Goal: Task Accomplishment & Management: Manage account settings

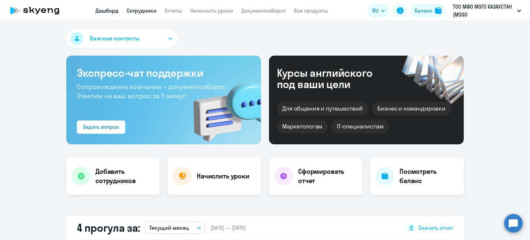
click at [136, 9] on link "Сотрудники" at bounding box center [142, 10] width 30 height 7
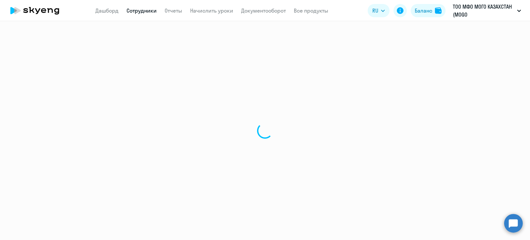
select select "30"
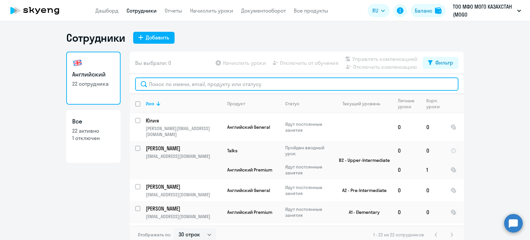
click at [215, 85] on input "text" at bounding box center [297, 84] width 324 height 13
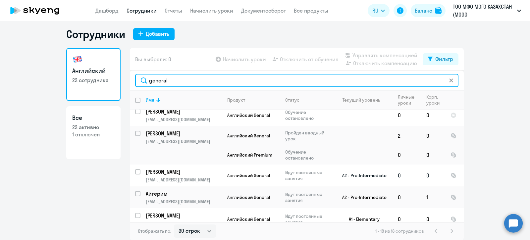
scroll to position [364, 0]
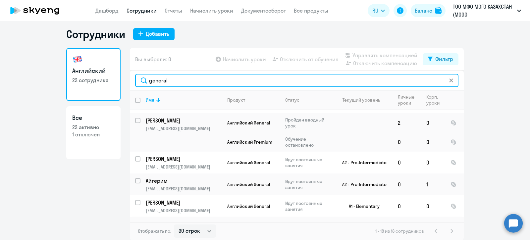
type input "general"
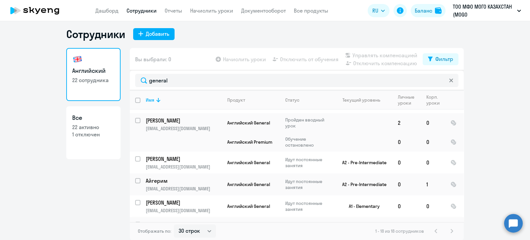
click at [135, 222] on input "select row 38728587" at bounding box center [141, 228] width 13 height 13
checkbox input "true"
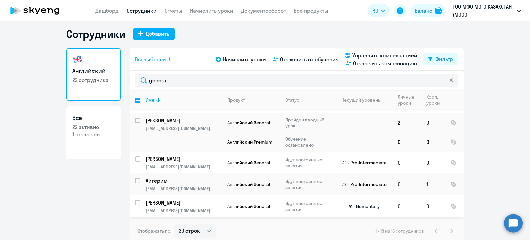
click at [135, 200] on input "select row 39351654" at bounding box center [141, 206] width 13 height 13
checkbox input "true"
click at [135, 178] on input "select row 24410434" at bounding box center [141, 184] width 13 height 13
checkbox input "true"
click at [136, 156] on input "select row 38723740" at bounding box center [141, 162] width 13 height 13
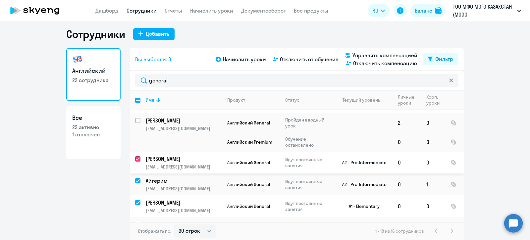
checkbox input "true"
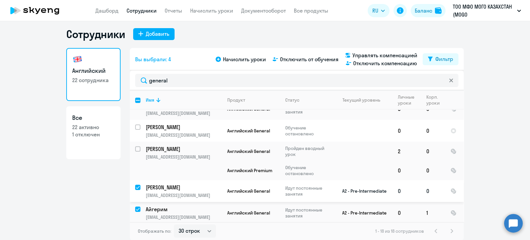
scroll to position [323, 0]
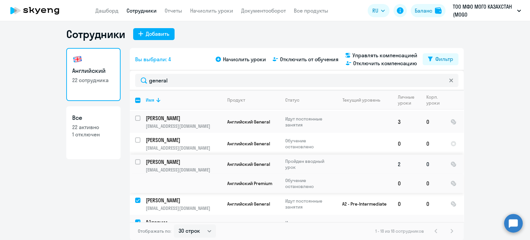
click at [135, 159] on input "select row 30793078" at bounding box center [141, 165] width 13 height 13
checkbox input "true"
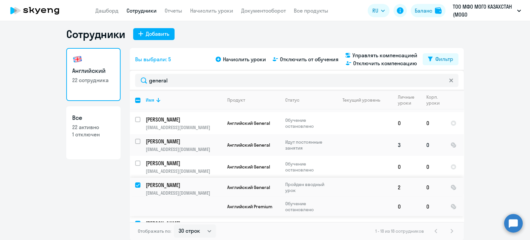
scroll to position [281, 0]
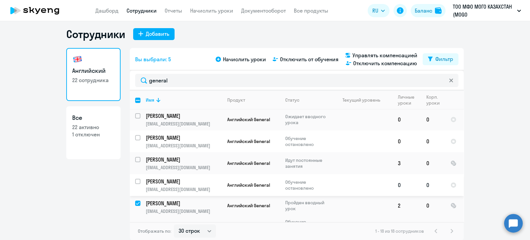
click at [135, 179] on input "select row 42194547" at bounding box center [141, 185] width 13 height 13
checkbox input "true"
click at [135, 157] on input "select row 24539753" at bounding box center [141, 163] width 13 height 13
checkbox input "true"
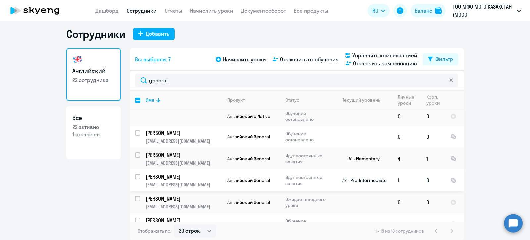
scroll to position [240, 0]
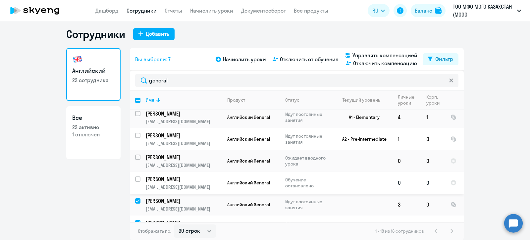
click at [135, 177] on input "select row 41388759" at bounding box center [141, 183] width 13 height 13
checkbox input "true"
click at [135, 155] on input "select row 42614065" at bounding box center [141, 161] width 13 height 13
checkbox input "true"
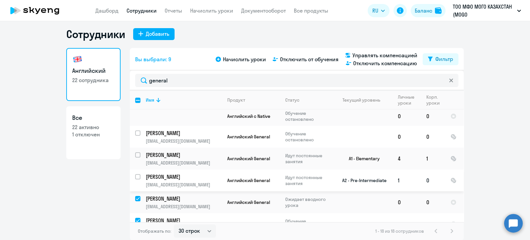
click at [135, 174] on input "select row 38547675" at bounding box center [141, 180] width 13 height 13
checkbox input "true"
click at [135, 152] on input "select row 38729055" at bounding box center [141, 158] width 13 height 13
checkbox input "true"
click at [135, 131] on input "select row 38728471" at bounding box center [141, 137] width 13 height 13
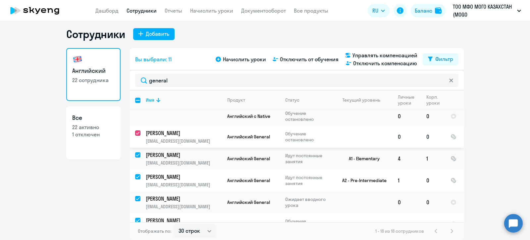
checkbox input "true"
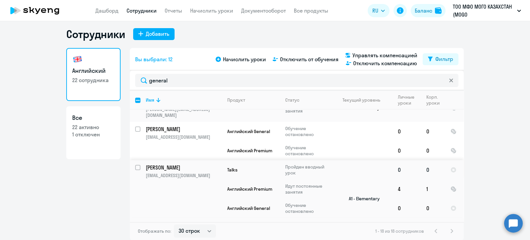
scroll to position [74, 0]
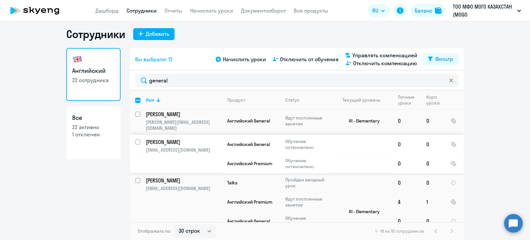
click at [136, 140] on input "select row 38724166" at bounding box center [141, 146] width 13 height 13
checkbox input "true"
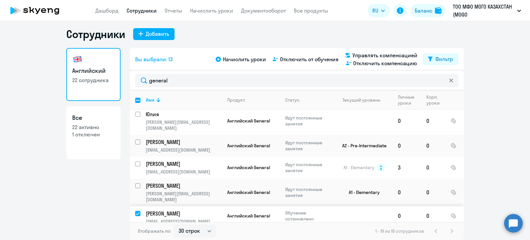
scroll to position [0, 0]
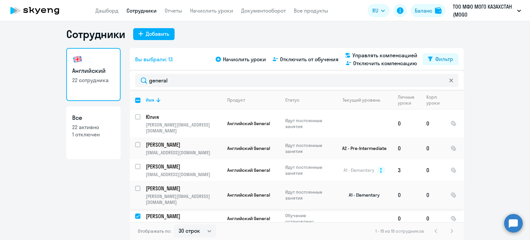
click at [135, 186] on input "select row 13634820" at bounding box center [141, 192] width 13 height 13
checkbox input "true"
click at [135, 164] on input "select row 13634827" at bounding box center [141, 170] width 13 height 13
checkbox input "true"
click at [135, 142] on input "select row 13634813" at bounding box center [141, 148] width 13 height 13
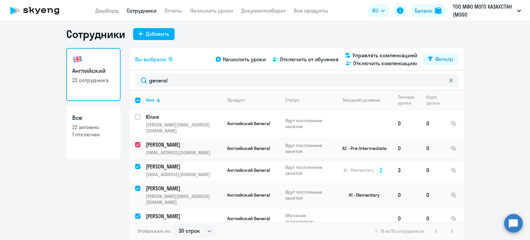
checkbox input "true"
click at [135, 114] on input "select row 38686847" at bounding box center [141, 120] width 13 height 13
checkbox input "true"
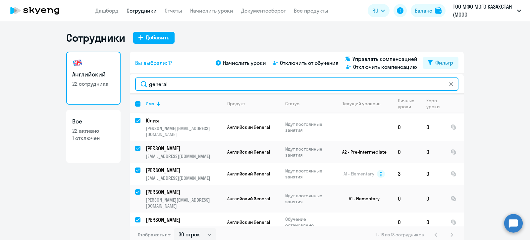
drag, startPoint x: 161, startPoint y: 83, endPoint x: 140, endPoint y: 78, distance: 21.0
click at [140, 78] on input "general" at bounding box center [297, 84] width 324 height 13
type input "na"
checkbox input "false"
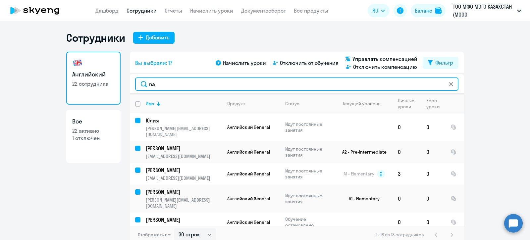
checkbox input "false"
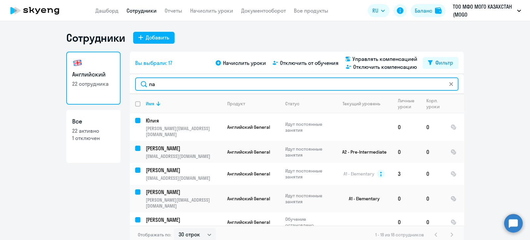
checkbox input "false"
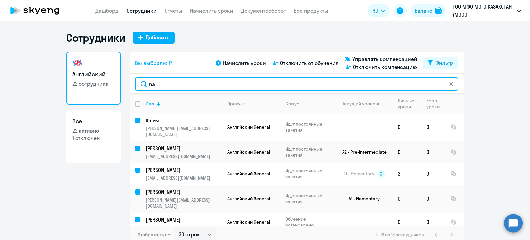
checkbox input "false"
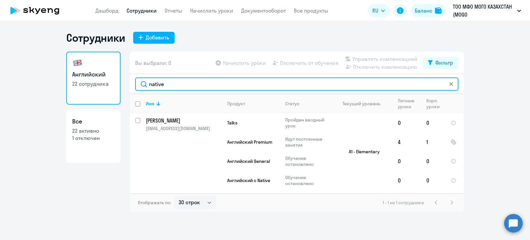
drag, startPoint x: 174, startPoint y: 85, endPoint x: 132, endPoint y: 85, distance: 42.1
click at [132, 85] on div "native" at bounding box center [297, 84] width 334 height 20
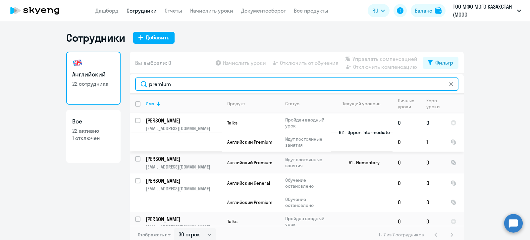
type input "premium"
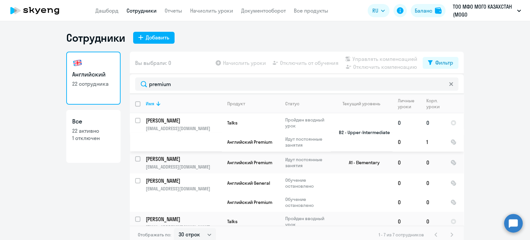
click at [135, 120] on input "select row 4544649" at bounding box center [141, 124] width 13 height 13
checkbox input "true"
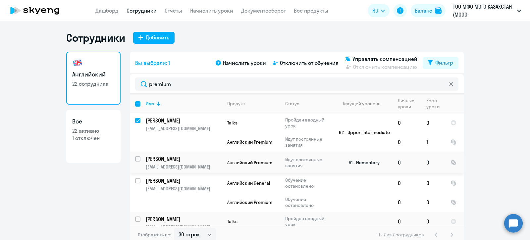
click at [135, 159] on input "select row 38728055" at bounding box center [141, 162] width 13 height 13
checkbox input "true"
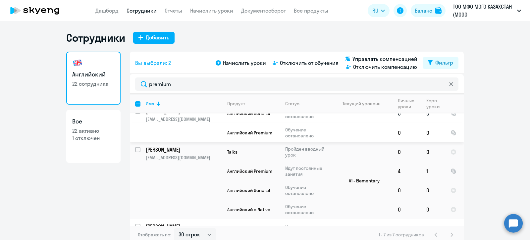
scroll to position [83, 0]
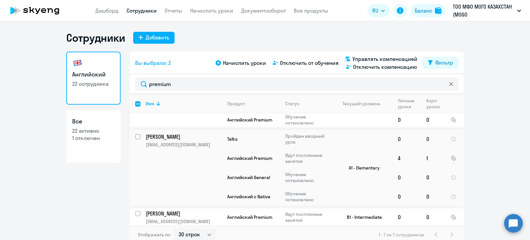
click at [135, 134] on input "select row 37213906" at bounding box center [141, 140] width 13 height 13
checkbox input "true"
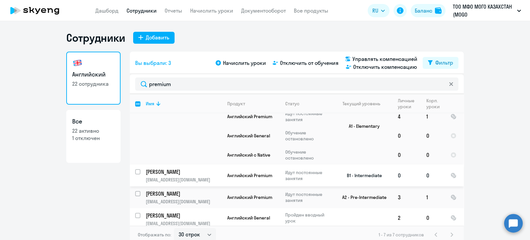
click at [135, 169] on input "select row 38723726" at bounding box center [141, 175] width 13 height 13
checkbox input "true"
click at [135, 191] on input "select row 38724180" at bounding box center [141, 197] width 13 height 13
checkbox input "true"
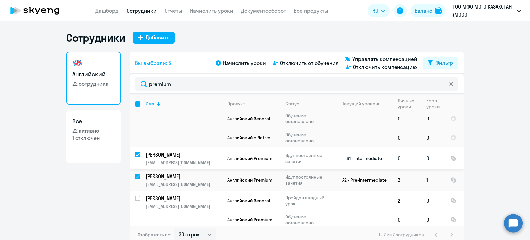
scroll to position [59, 0]
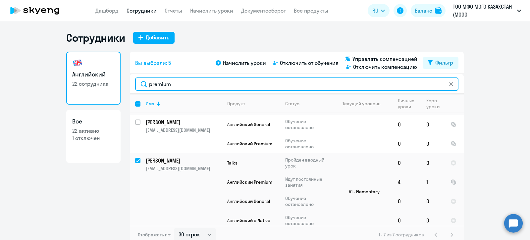
drag, startPoint x: 170, startPoint y: 84, endPoint x: 136, endPoint y: 84, distance: 34.5
click at [136, 84] on input "premium" at bounding box center [297, 84] width 324 height 13
type input "е"
checkbox input "false"
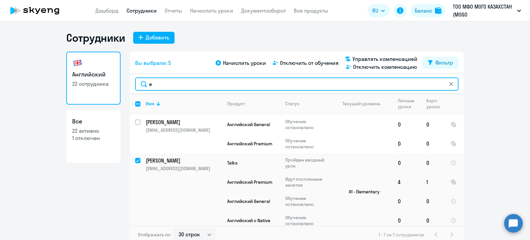
checkbox input "false"
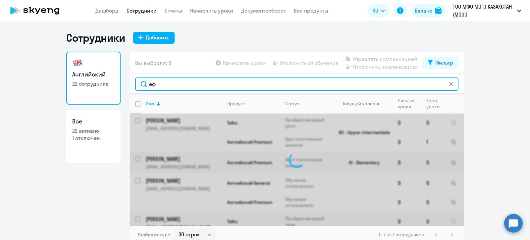
type input "е"
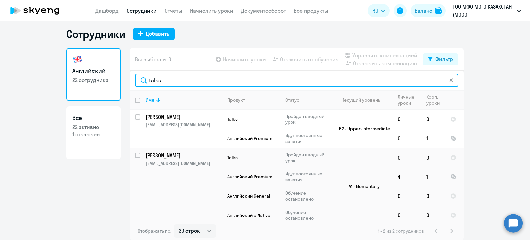
type input "talks"
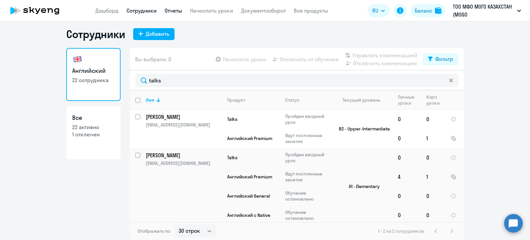
click at [176, 11] on link "Отчеты" at bounding box center [174, 10] width 18 height 7
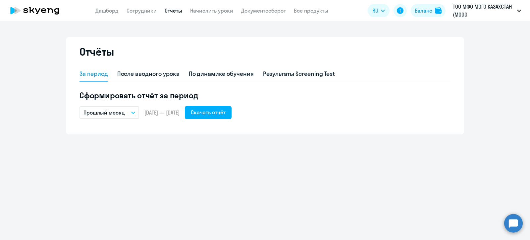
click at [134, 113] on icon "button" at bounding box center [133, 113] width 4 height 2
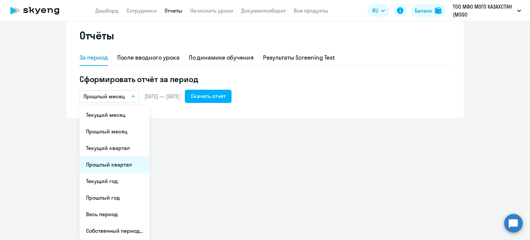
scroll to position [16, 0]
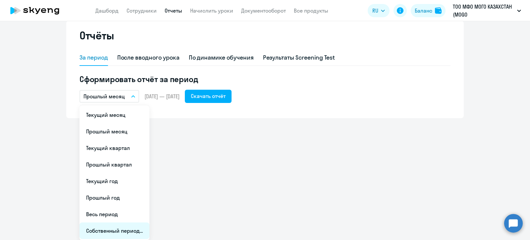
click at [106, 229] on li "Собственный период..." at bounding box center [115, 231] width 70 height 17
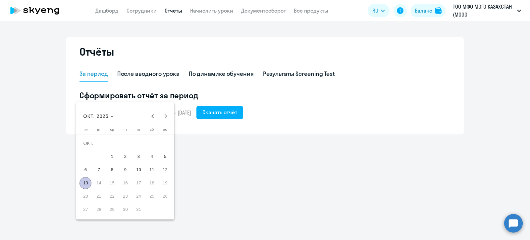
scroll to position [0, 0]
click at [154, 117] on span "Previous month" at bounding box center [152, 116] width 13 height 13
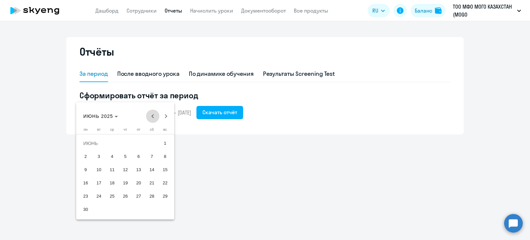
click at [154, 117] on span "Previous month" at bounding box center [152, 116] width 13 height 13
click at [99, 160] on span "1" at bounding box center [99, 157] width 12 height 12
click at [167, 115] on span "Next month" at bounding box center [165, 116] width 13 height 13
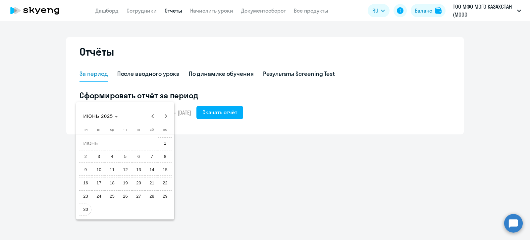
click at [84, 210] on span "30" at bounding box center [86, 210] width 12 height 12
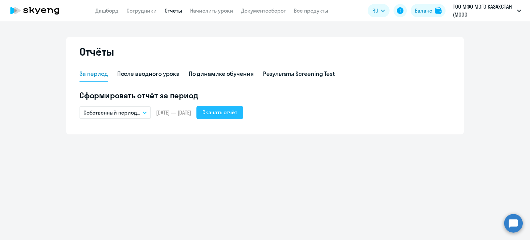
click at [237, 113] on div "Скачать отчёт" at bounding box center [220, 112] width 35 height 8
click at [144, 111] on button "Собственный период..." at bounding box center [115, 112] width 71 height 13
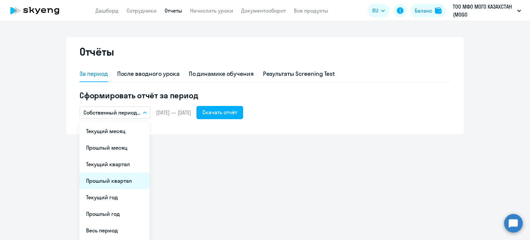
click at [119, 180] on li "Прошлый квартал" at bounding box center [115, 181] width 70 height 17
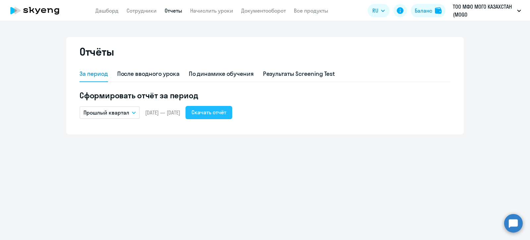
click at [221, 115] on div "Скачать отчёт" at bounding box center [209, 112] width 35 height 8
click at [144, 5] on app-header "Дашборд Сотрудники Отчеты Начислить уроки Документооборот Все продукты Дашборд …" at bounding box center [265, 10] width 530 height 21
click at [144, 12] on link "Сотрудники" at bounding box center [142, 10] width 30 height 7
select select "30"
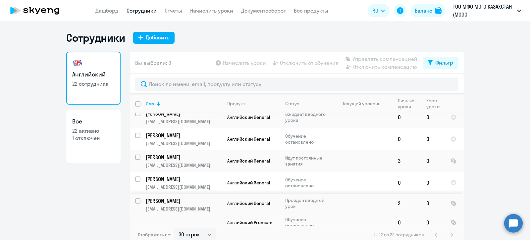
scroll to position [373, 0]
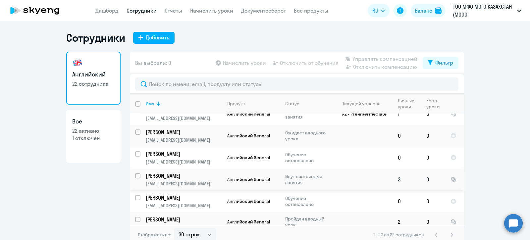
click at [156, 172] on p "[PERSON_NAME]" at bounding box center [183, 175] width 75 height 7
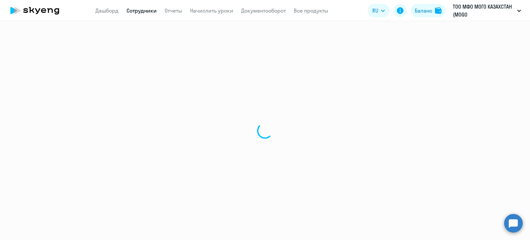
select select "english"
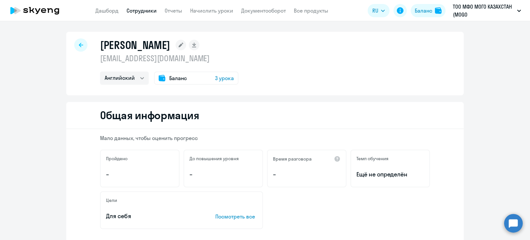
click at [147, 9] on link "Сотрудники" at bounding box center [142, 10] width 30 height 7
select select "30"
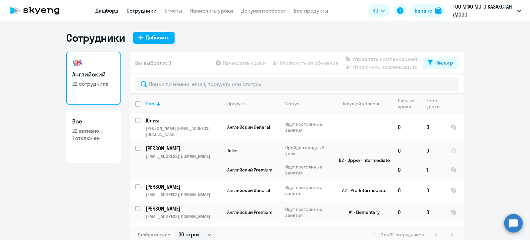
click at [110, 10] on link "Дашборд" at bounding box center [106, 10] width 23 height 7
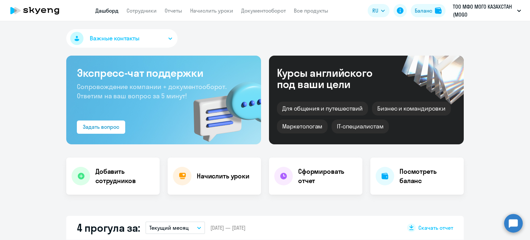
select select "30"
click at [274, 12] on link "Документооборот" at bounding box center [263, 10] width 45 height 7
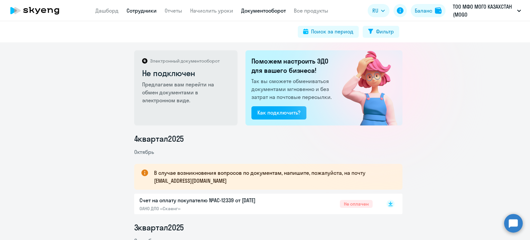
click at [138, 14] on link "Сотрудники" at bounding box center [142, 10] width 30 height 7
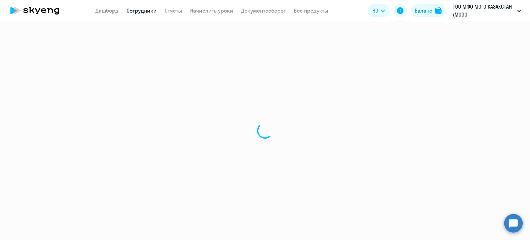
select select "30"
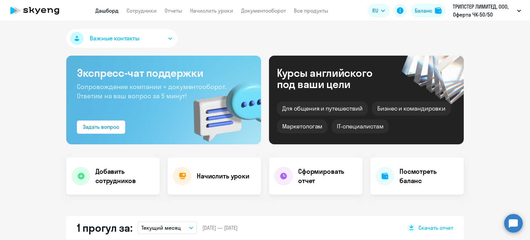
select select "30"
click at [149, 10] on link "Сотрудники" at bounding box center [142, 10] width 30 height 7
select select "30"
click at [418, 12] on div "Баланс" at bounding box center [424, 11] width 18 height 8
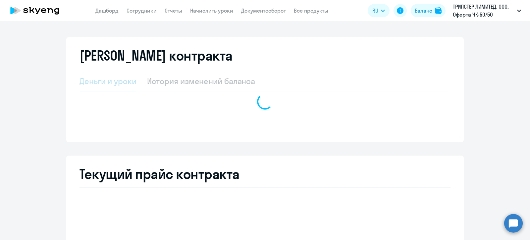
select select "english_adult_not_native_speaker"
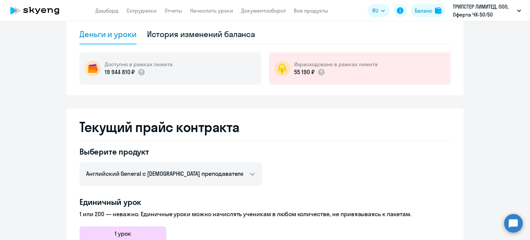
scroll to position [41, 0]
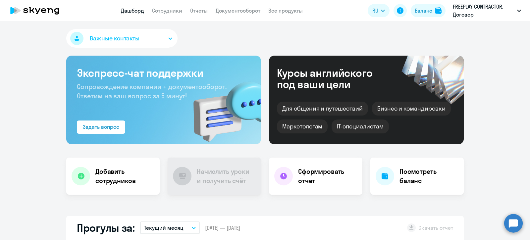
click at [166, 11] on link "Сотрудники" at bounding box center [167, 10] width 30 height 7
select select "30"
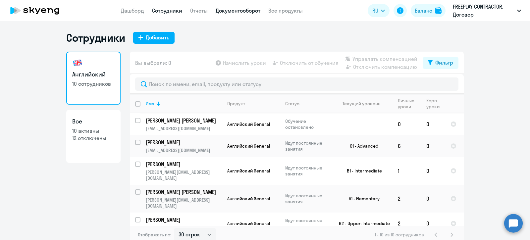
click at [242, 10] on link "Документооборот" at bounding box center [238, 10] width 45 height 7
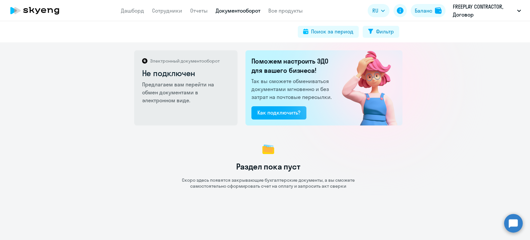
drag, startPoint x: 161, startPoint y: 10, endPoint x: 164, endPoint y: 24, distance: 14.3
click at [161, 9] on link "Сотрудники" at bounding box center [167, 10] width 30 height 7
select select "30"
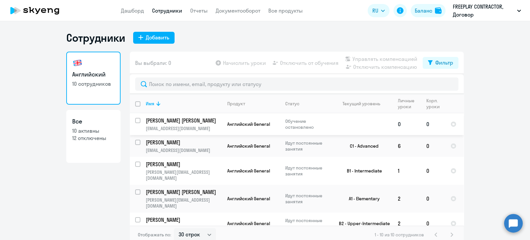
click at [135, 121] on input "select row 36634709" at bounding box center [141, 124] width 13 height 13
checkbox input "true"
click at [127, 8] on link "Дашборд" at bounding box center [132, 10] width 23 height 7
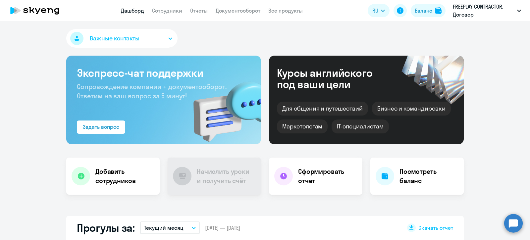
click at [155, 38] on button "Важные контакты" at bounding box center [121, 38] width 111 height 19
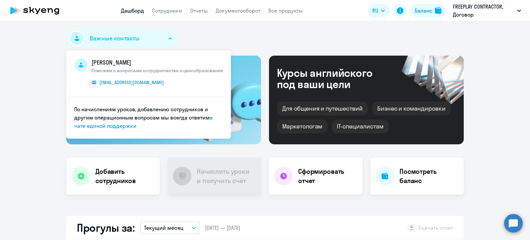
select select "30"
